Goal: Information Seeking & Learning: Learn about a topic

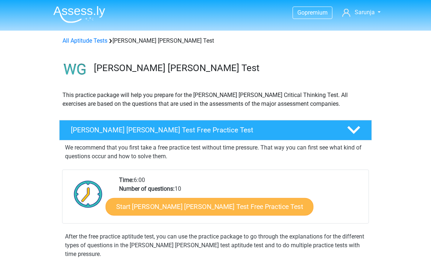
click at [185, 207] on link "Start Watson Glaser Test Free Practice Test" at bounding box center [209, 207] width 208 height 18
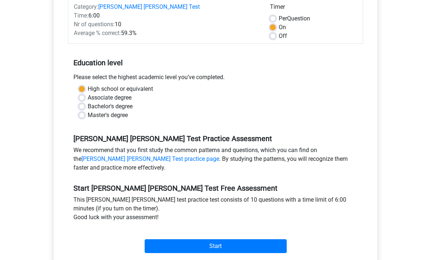
scroll to position [108, 0]
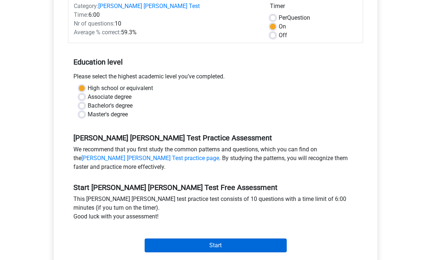
click at [193, 243] on input "Start" at bounding box center [216, 246] width 142 height 14
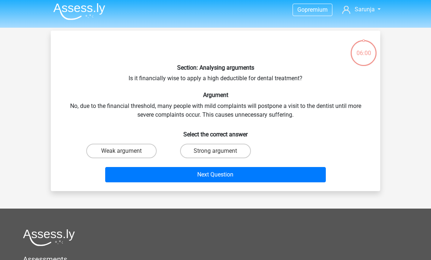
scroll to position [3, 0]
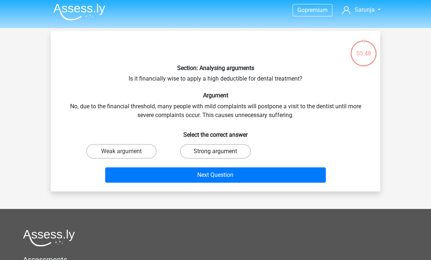
click at [195, 155] on label "Strong argument" at bounding box center [215, 151] width 70 height 15
click at [215, 155] on input "Strong argument" at bounding box center [217, 153] width 5 height 5
radio input "true"
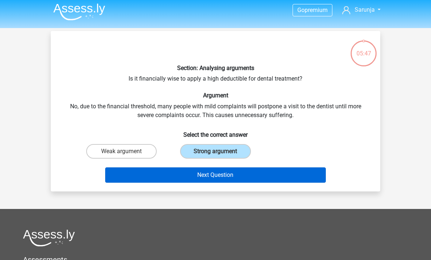
click at [199, 175] on button "Next Question" at bounding box center [215, 175] width 221 height 15
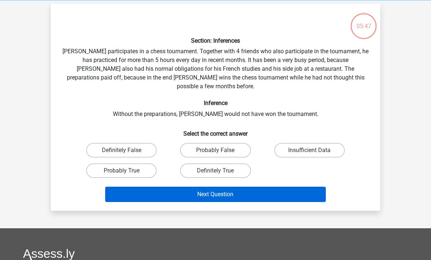
scroll to position [34, 0]
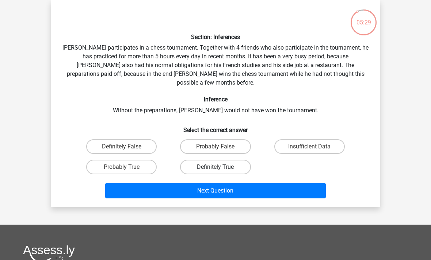
click at [207, 160] on label "Definitely True" at bounding box center [215, 167] width 70 height 15
click at [215, 167] on input "Definitely True" at bounding box center [217, 169] width 5 height 5
radio input "true"
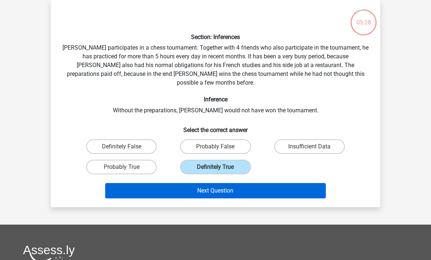
click at [208, 187] on button "Next Question" at bounding box center [215, 190] width 221 height 15
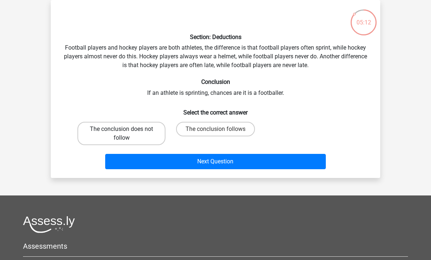
click at [134, 142] on label "The conclusion does not follow" at bounding box center [121, 133] width 88 height 23
click at [126, 134] on input "The conclusion does not follow" at bounding box center [124, 131] width 5 height 5
radio input "true"
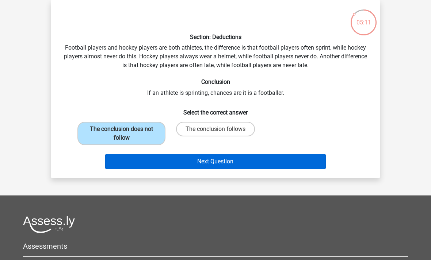
click at [158, 161] on button "Next Question" at bounding box center [215, 161] width 221 height 15
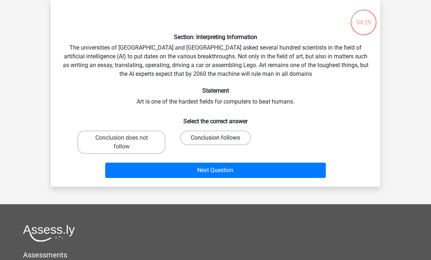
click at [187, 141] on label "Conclusion follows" at bounding box center [215, 138] width 70 height 15
click at [215, 141] on input "Conclusion follows" at bounding box center [217, 140] width 5 height 5
radio input "true"
click at [200, 178] on div "Next Question" at bounding box center [215, 172] width 282 height 18
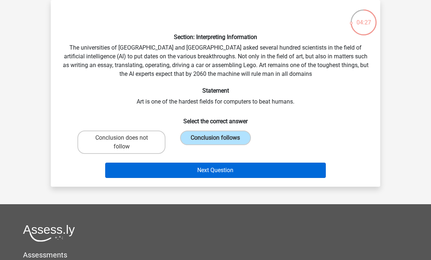
click at [193, 164] on button "Next Question" at bounding box center [215, 170] width 221 height 15
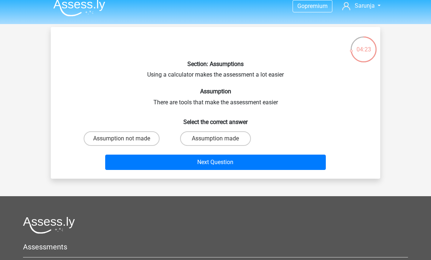
scroll to position [4, 0]
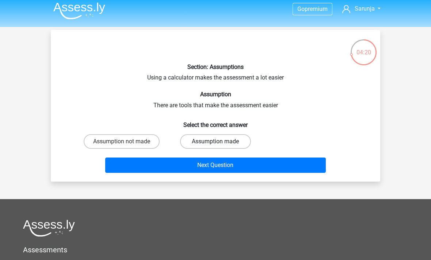
click at [195, 145] on label "Assumption made" at bounding box center [215, 141] width 70 height 15
click at [215, 145] on input "Assumption made" at bounding box center [217, 144] width 5 height 5
radio input "true"
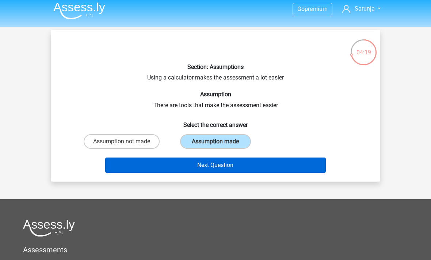
click at [204, 159] on button "Next Question" at bounding box center [215, 165] width 221 height 15
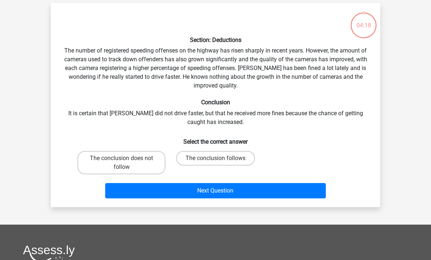
scroll to position [34, 0]
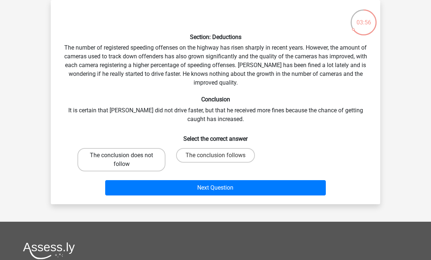
click at [113, 163] on label "The conclusion does not follow" at bounding box center [121, 159] width 88 height 23
click at [122, 160] on input "The conclusion does not follow" at bounding box center [124, 158] width 5 height 5
radio input "true"
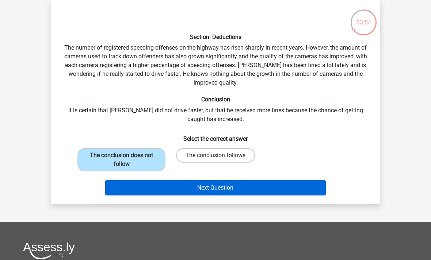
click at [235, 192] on button "Next Question" at bounding box center [215, 187] width 221 height 15
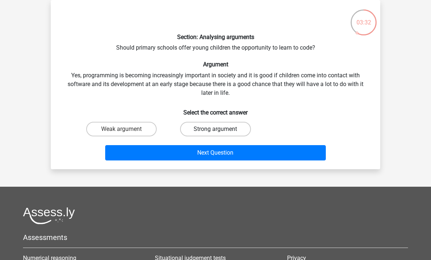
click at [208, 133] on label "Strong argument" at bounding box center [215, 129] width 70 height 15
click at [215, 133] on input "Strong argument" at bounding box center [217, 131] width 5 height 5
radio input "true"
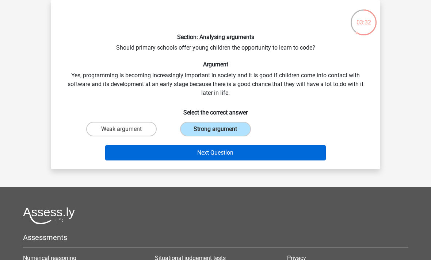
click at [218, 150] on button "Next Question" at bounding box center [215, 152] width 221 height 15
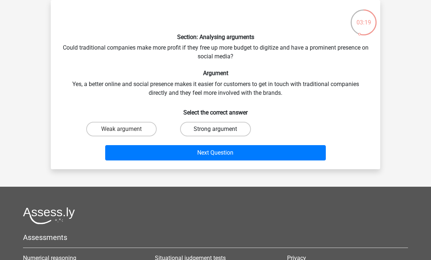
click at [214, 132] on label "Strong argument" at bounding box center [215, 129] width 70 height 15
click at [215, 132] on input "Strong argument" at bounding box center [217, 131] width 5 height 5
radio input "true"
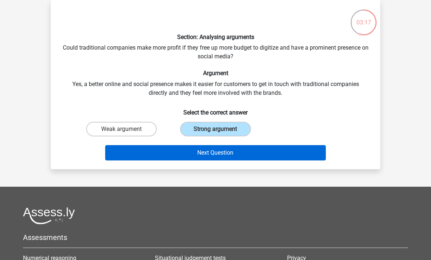
click at [216, 150] on button "Next Question" at bounding box center [215, 152] width 221 height 15
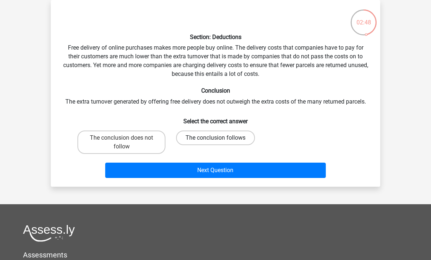
click at [199, 137] on label "The conclusion follows" at bounding box center [215, 138] width 79 height 15
click at [215, 138] on input "The conclusion follows" at bounding box center [217, 140] width 5 height 5
radio input "true"
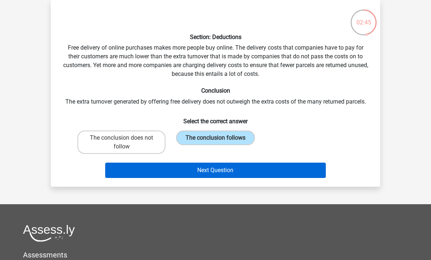
click at [208, 176] on button "Next Question" at bounding box center [215, 170] width 221 height 15
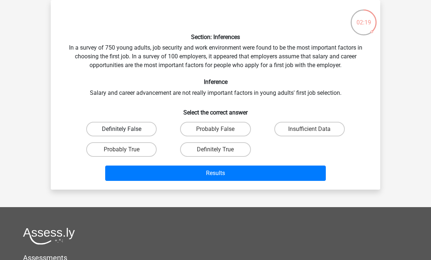
click at [139, 133] on label "Definitely False" at bounding box center [121, 129] width 70 height 15
click at [126, 133] on input "Definitely False" at bounding box center [124, 131] width 5 height 5
radio input "true"
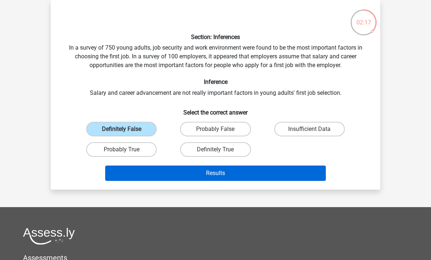
click at [324, 174] on button "Results" at bounding box center [215, 173] width 221 height 15
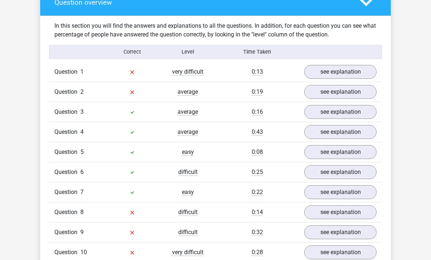
scroll to position [550, 0]
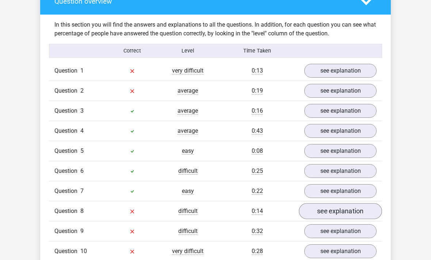
click at [346, 204] on link "see explanation" at bounding box center [340, 212] width 83 height 16
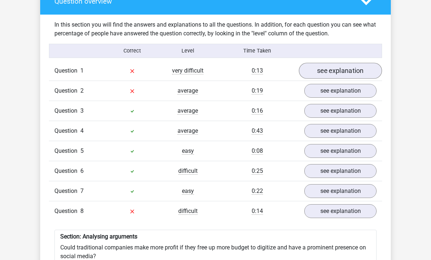
click at [311, 63] on link "see explanation" at bounding box center [340, 71] width 83 height 16
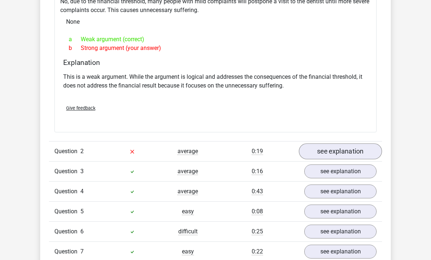
scroll to position [683, 0]
click at [341, 143] on link "see explanation" at bounding box center [340, 151] width 83 height 16
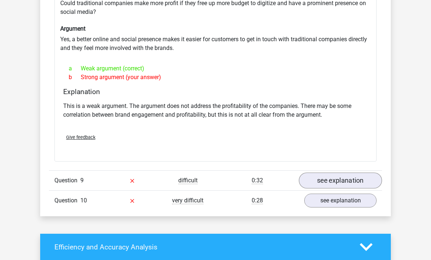
scroll to position [1243, 0]
click at [336, 173] on link "see explanation" at bounding box center [340, 181] width 83 height 16
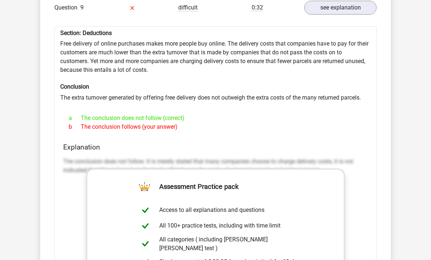
scroll to position [1408, 0]
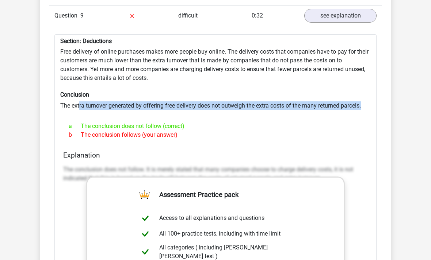
drag, startPoint x: 79, startPoint y: 76, endPoint x: 277, endPoint y: 77, distance: 197.5
click at [277, 77] on div "Section: Deductions Free delivery of online purchases makes more people buy onl…" at bounding box center [215, 225] width 322 height 381
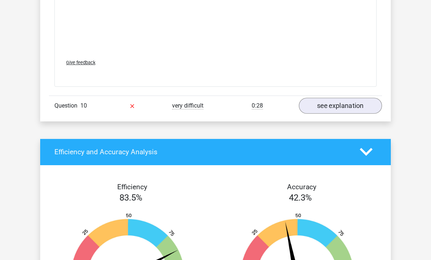
scroll to position [1736, 0]
click at [329, 98] on link "see explanation" at bounding box center [340, 106] width 83 height 16
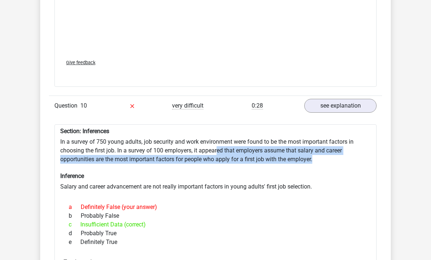
drag, startPoint x: 219, startPoint y: 118, endPoint x: 429, endPoint y: 127, distance: 210.4
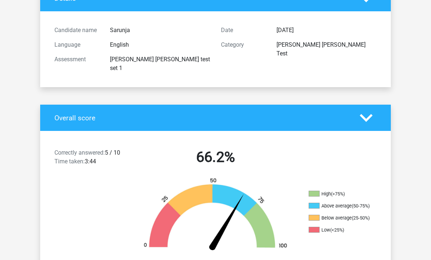
scroll to position [0, 0]
